Goal: Find specific page/section: Find specific page/section

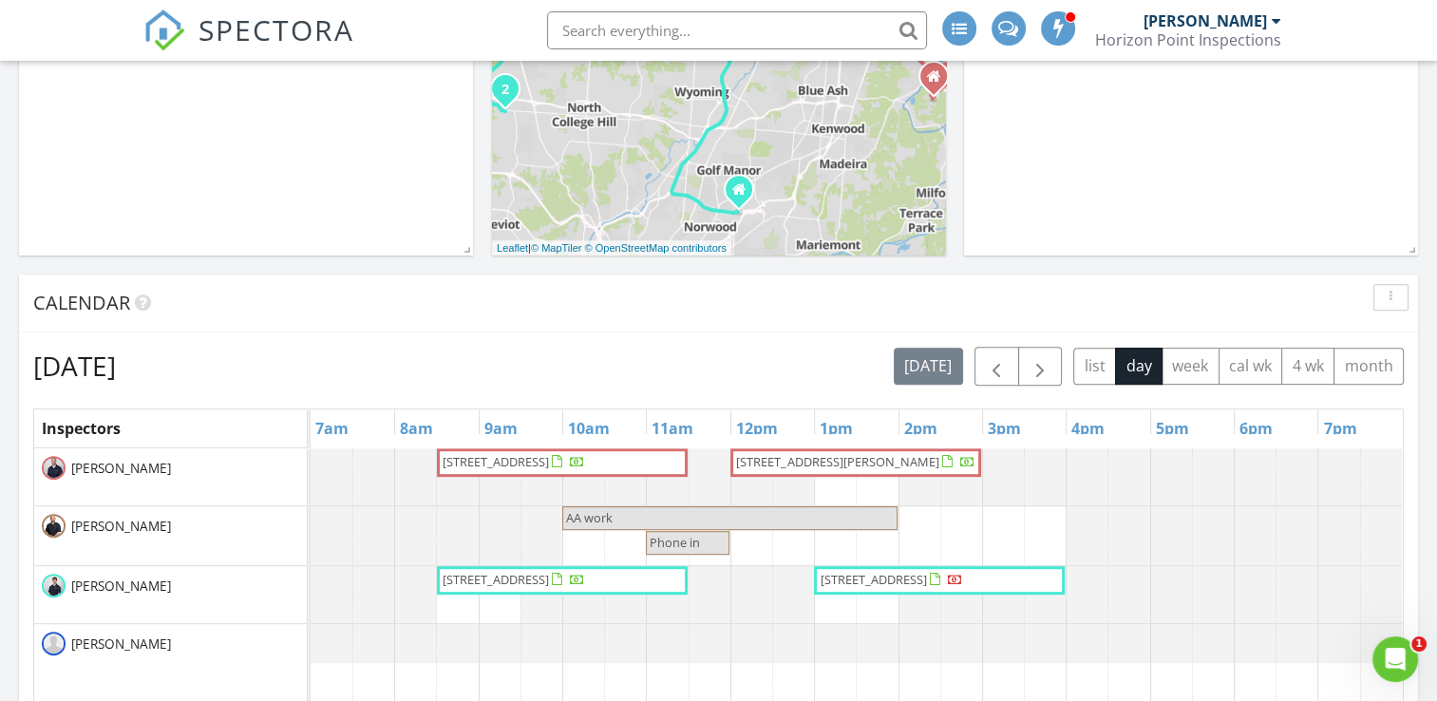
click at [835, 466] on span "110 E Circle Dr, Mason 45040" at bounding box center [837, 461] width 202 height 17
